Goal: Task Accomplishment & Management: Complete application form

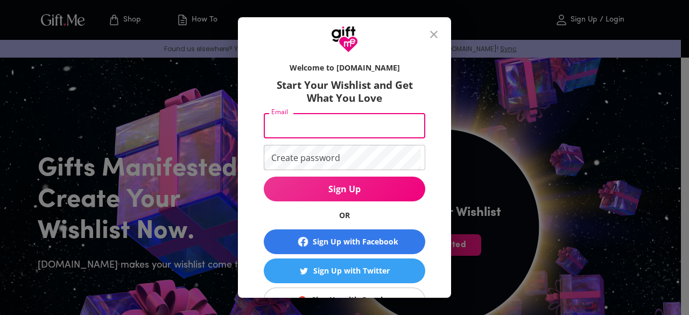
click at [333, 129] on input "Email" at bounding box center [342, 125] width 157 height 25
type input "[EMAIL_ADDRESS][DOMAIN_NAME]"
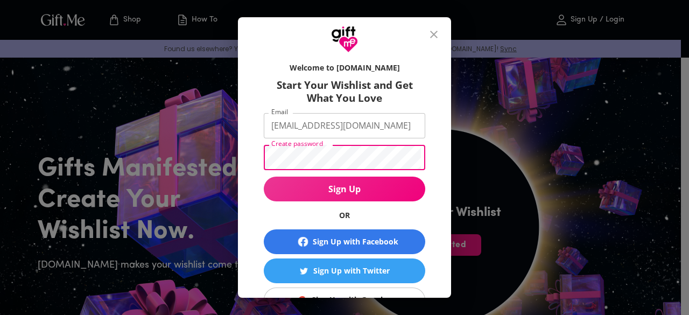
click at [264, 177] on button "Sign Up" at bounding box center [345, 189] width 162 height 25
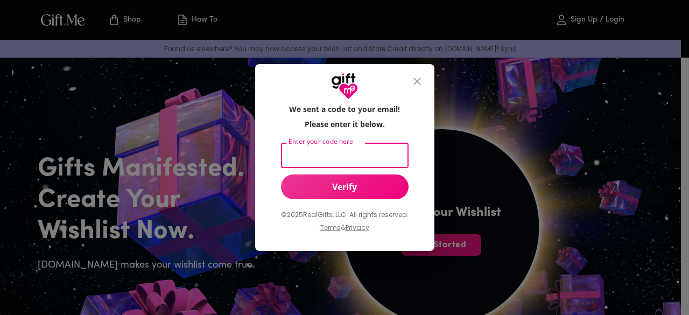
click at [293, 158] on input "Enter your code here" at bounding box center [342, 155] width 123 height 25
click at [309, 158] on input "9099987" at bounding box center [342, 155] width 123 height 25
type input "909987"
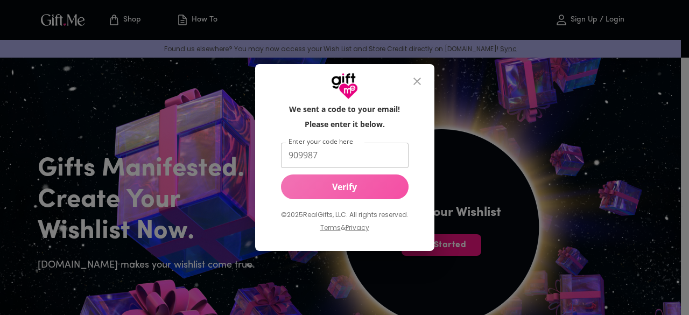
click at [312, 191] on span "Verify" at bounding box center [345, 187] width 128 height 12
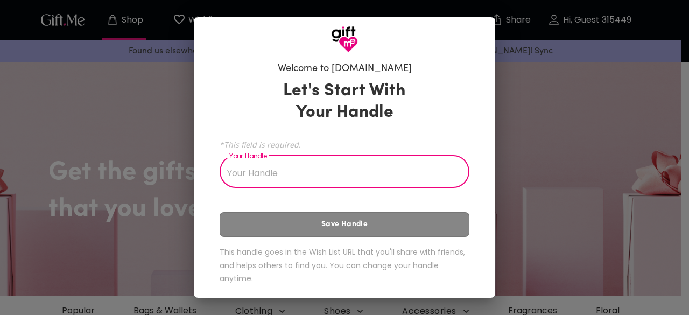
click at [329, 182] on input "Your Handle" at bounding box center [339, 173] width 238 height 30
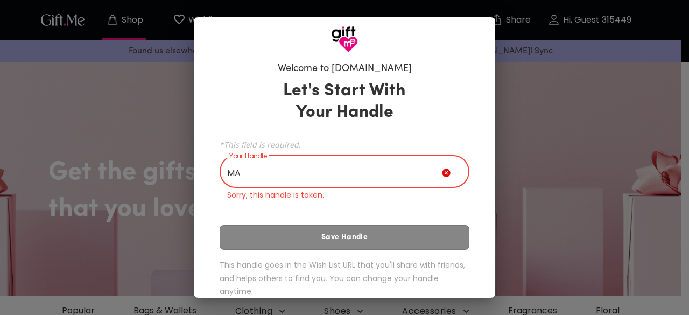
type input "M"
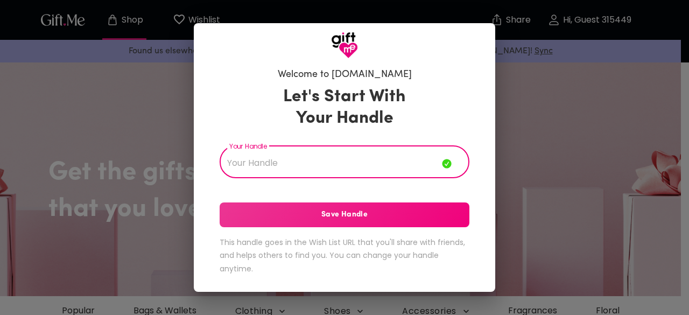
click at [317, 165] on input "Your Handle" at bounding box center [331, 163] width 222 height 30
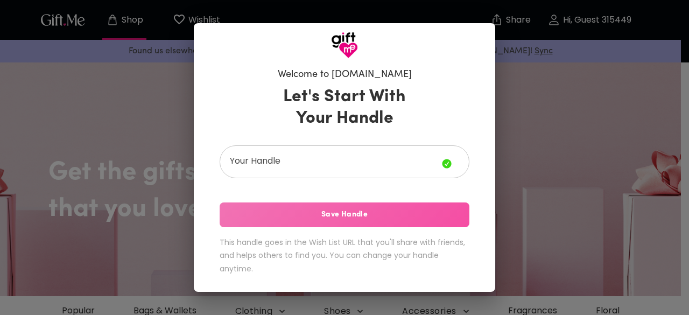
click at [352, 206] on button "Save Handle" at bounding box center [345, 215] width 250 height 25
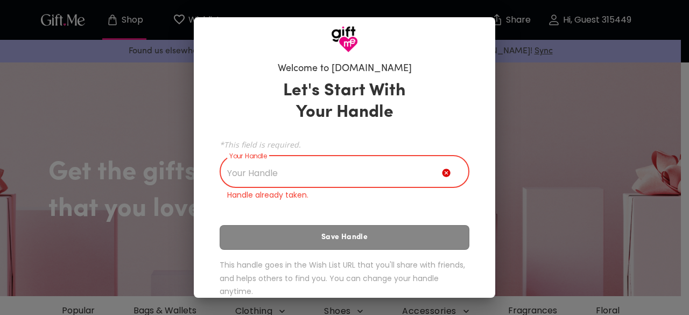
click at [375, 173] on input "Your Handle" at bounding box center [331, 173] width 222 height 30
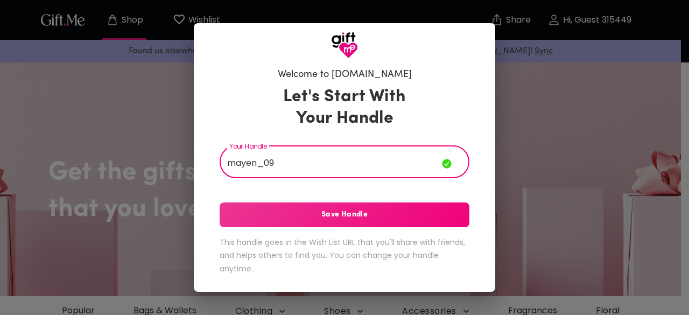
click at [255, 165] on input "mayen_09" at bounding box center [331, 163] width 222 height 30
type input "maimai_09"
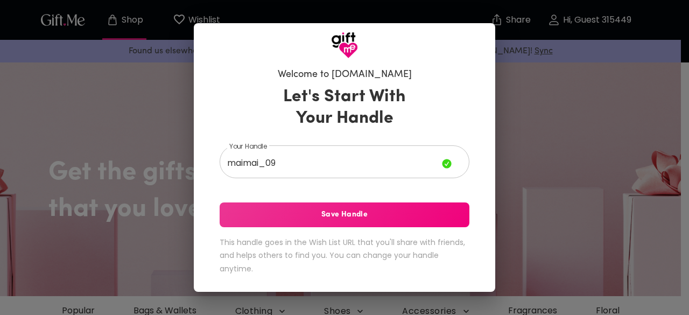
click at [297, 229] on div "Let's Start With Your Handle Your Handle maimai_09 Your Handle Save Handle This…" at bounding box center [345, 182] width 250 height 203
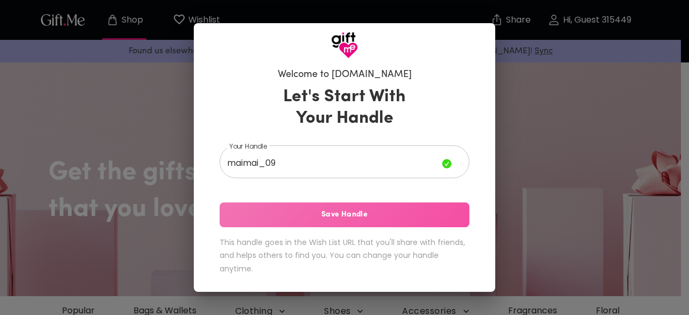
click at [297, 222] on button "Save Handle" at bounding box center [345, 215] width 250 height 25
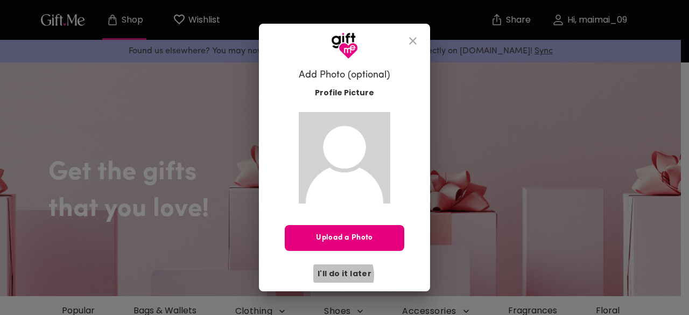
click at [338, 275] on span "I'll do it later" at bounding box center [345, 274] width 54 height 12
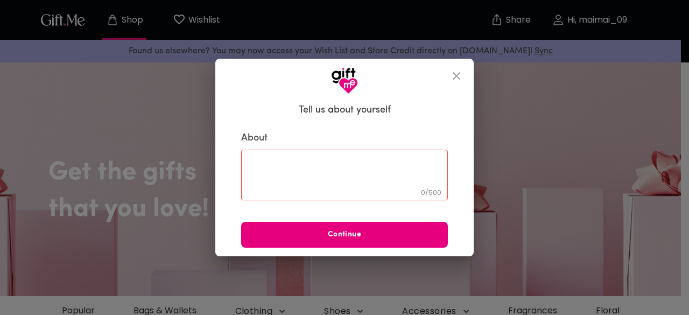
click at [385, 157] on div "0 / 500 ​" at bounding box center [344, 175] width 207 height 51
click at [454, 72] on icon "close" at bounding box center [456, 75] width 13 height 13
